Goal: Find contact information: Find contact information

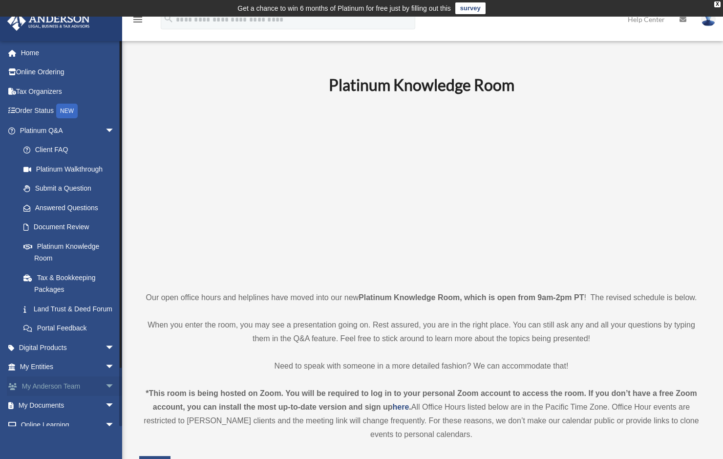
click at [105, 396] on span "arrow_drop_down" at bounding box center [115, 386] width 20 height 20
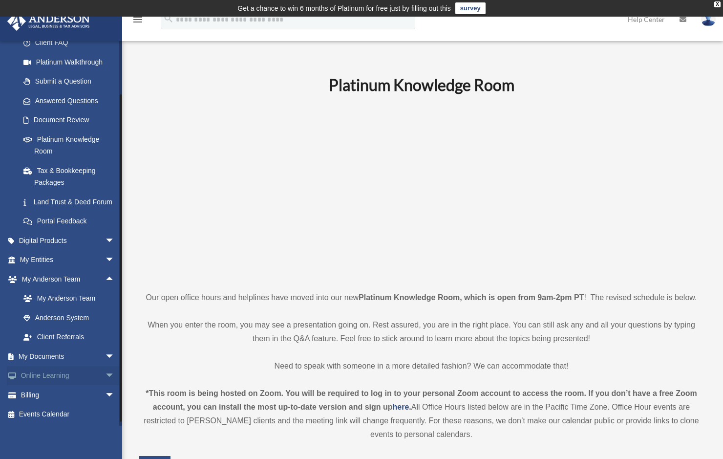
scroll to position [119, 0]
click at [68, 300] on link "My Anderson Team" at bounding box center [72, 299] width 116 height 20
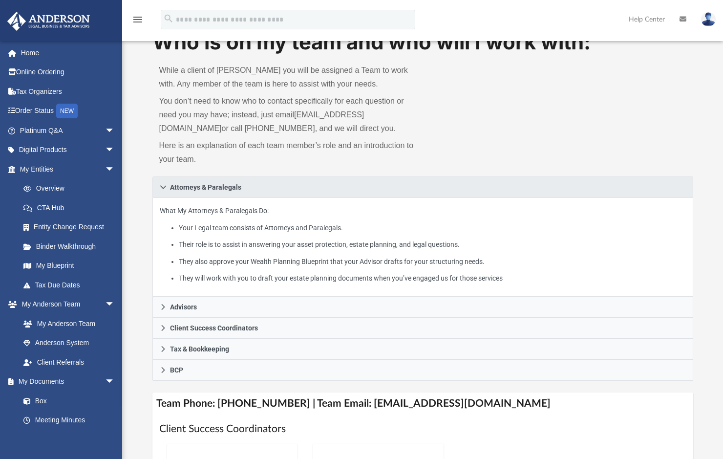
scroll to position [49, 0]
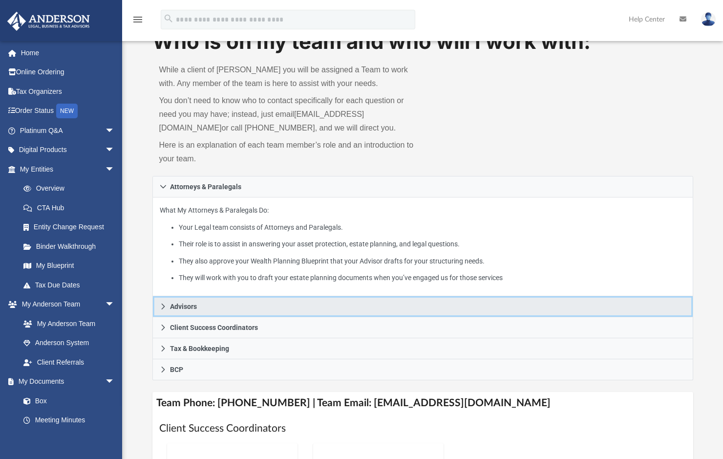
click at [161, 302] on link "Advisors" at bounding box center [422, 306] width 541 height 21
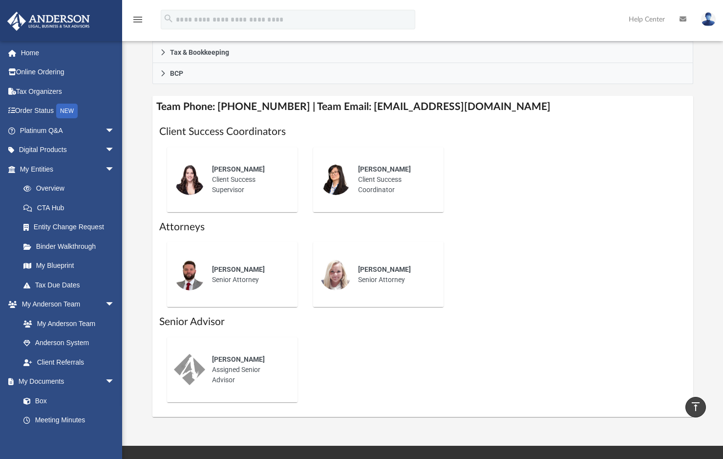
scroll to position [342, 0]
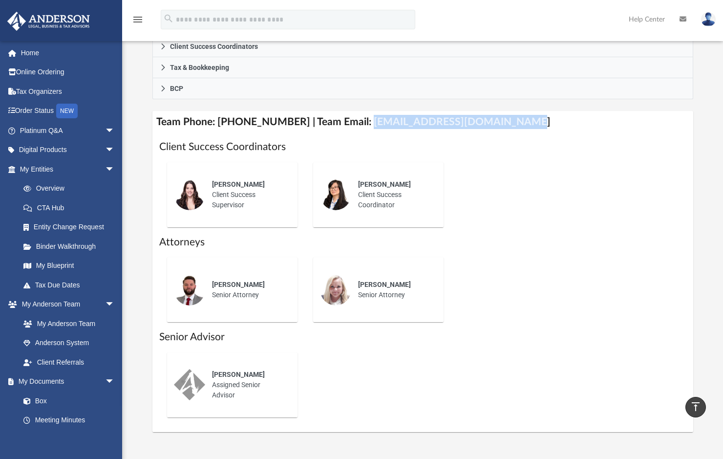
drag, startPoint x: 353, startPoint y: 122, endPoint x: 498, endPoint y: 125, distance: 145.1
click at [498, 125] on h4 "Team Phone: (725) 201-7371 | Team Email: myteam@andersonadvisors.com" at bounding box center [422, 122] width 541 height 22
drag, startPoint x: 498, startPoint y: 125, endPoint x: 493, endPoint y: 124, distance: 5.9
copy h4 "myteam@andersonadvisors.com"
